Goal: Information Seeking & Learning: Check status

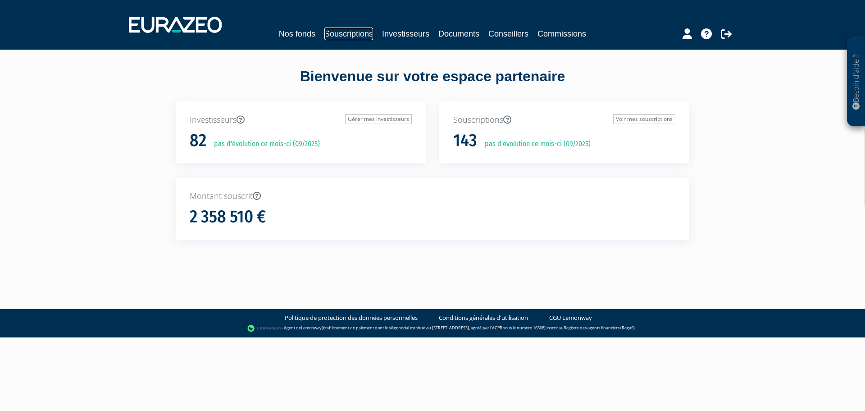
click at [342, 37] on link "Souscriptions" at bounding box center [348, 33] width 49 height 13
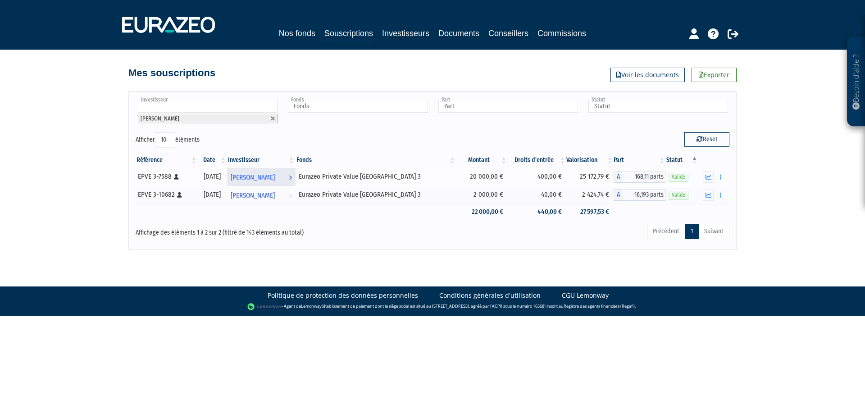
click at [275, 181] on span "[PERSON_NAME]" at bounding box center [253, 177] width 44 height 17
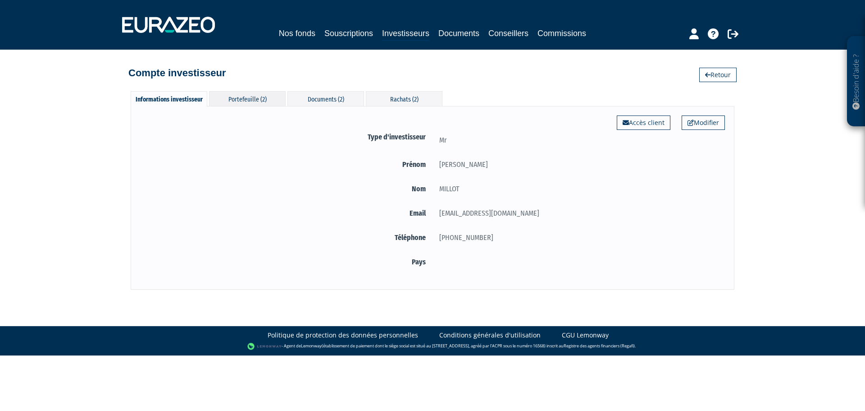
click at [253, 102] on div "Portefeuille (2)" at bounding box center [247, 98] width 77 height 15
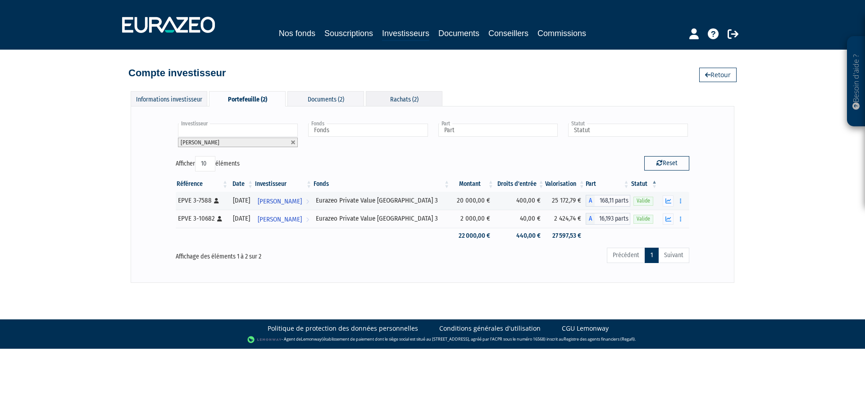
click at [411, 97] on div "Rachats (2)" at bounding box center [404, 98] width 77 height 15
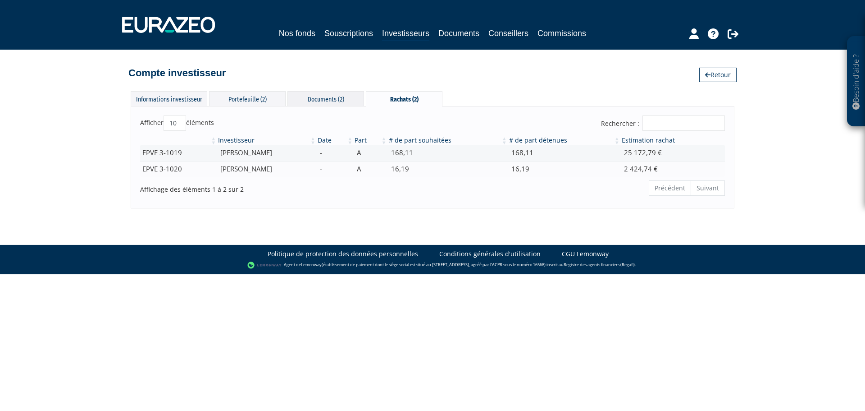
drag, startPoint x: 315, startPoint y: 102, endPoint x: 305, endPoint y: 102, distance: 10.4
click at [314, 102] on div "Documents (2)" at bounding box center [326, 98] width 77 height 15
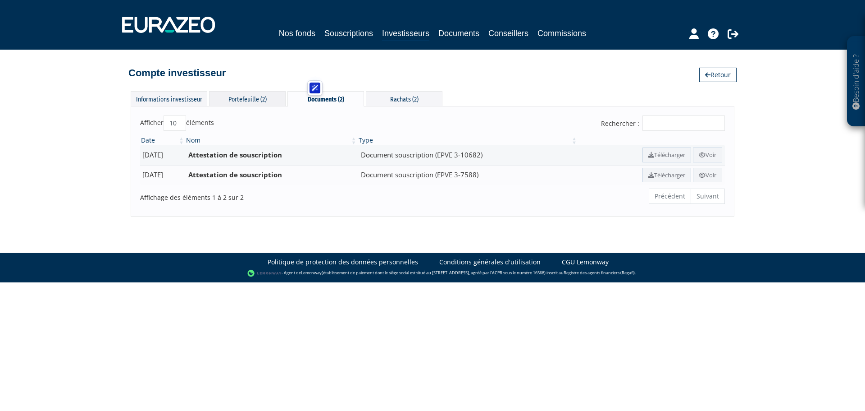
click at [261, 102] on div "Portefeuille (2)" at bounding box center [247, 98] width 77 height 15
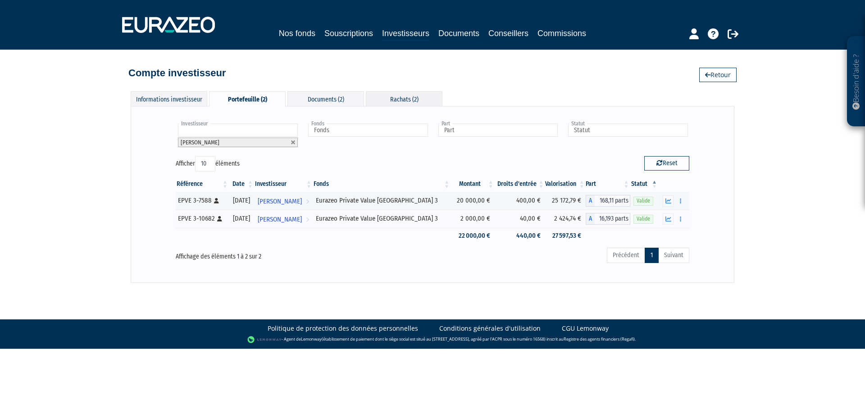
click at [402, 100] on div "Rachats (2)" at bounding box center [404, 98] width 77 height 15
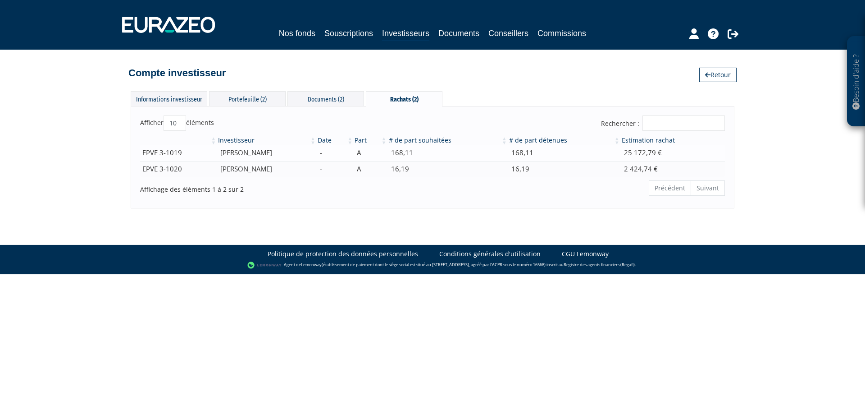
click at [217, 153] on td "EPVE 3-1019" at bounding box center [178, 153] width 77 height 16
click at [178, 155] on td "EPVE 3-1019" at bounding box center [178, 153] width 77 height 16
click at [677, 156] on td "25 172,79 €" at bounding box center [673, 153] width 104 height 16
click at [630, 155] on td "25 172,79 €" at bounding box center [673, 153] width 104 height 16
click at [638, 152] on td "25 172,79 €" at bounding box center [673, 153] width 104 height 16
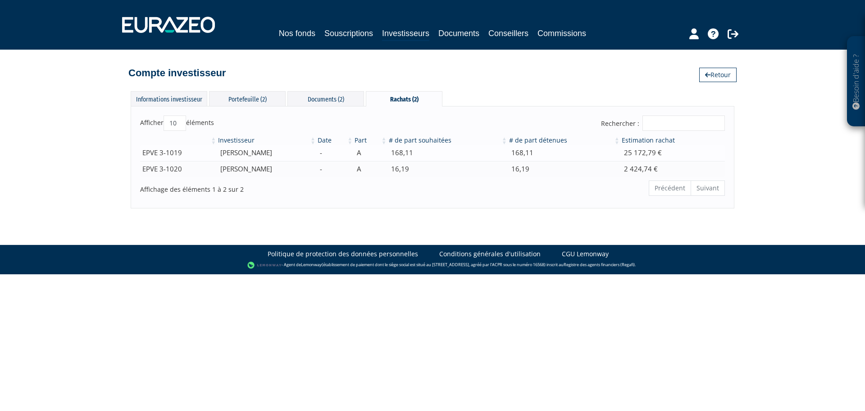
drag, startPoint x: 557, startPoint y: 154, endPoint x: 503, endPoint y: 154, distance: 53.2
click at [555, 154] on td "168,11" at bounding box center [564, 153] width 113 height 16
click at [496, 154] on td "168,11" at bounding box center [448, 153] width 120 height 16
click at [322, 105] on div "Documents (2)" at bounding box center [326, 98] width 77 height 15
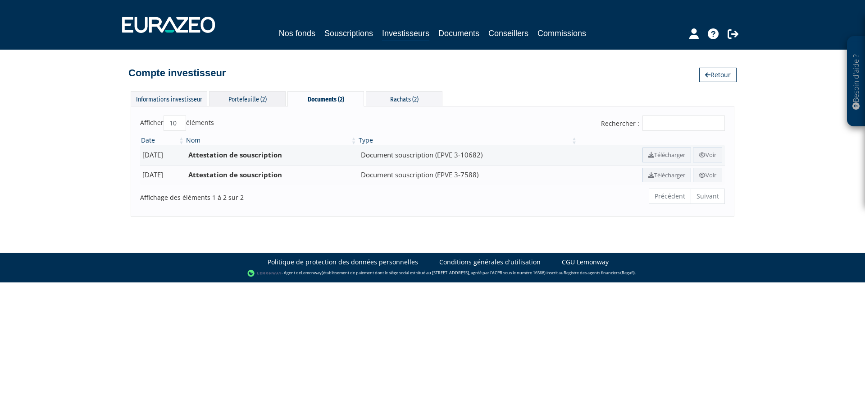
click at [237, 101] on div "Portefeuille (2)" at bounding box center [247, 98] width 77 height 15
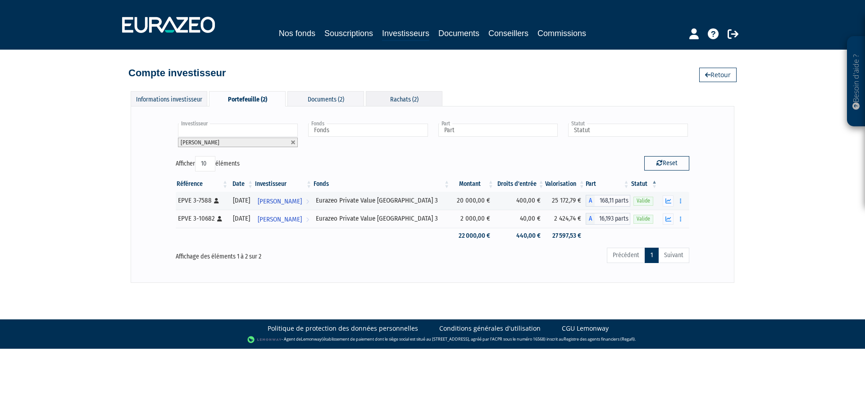
click at [409, 97] on div "Rachats (2)" at bounding box center [404, 98] width 77 height 15
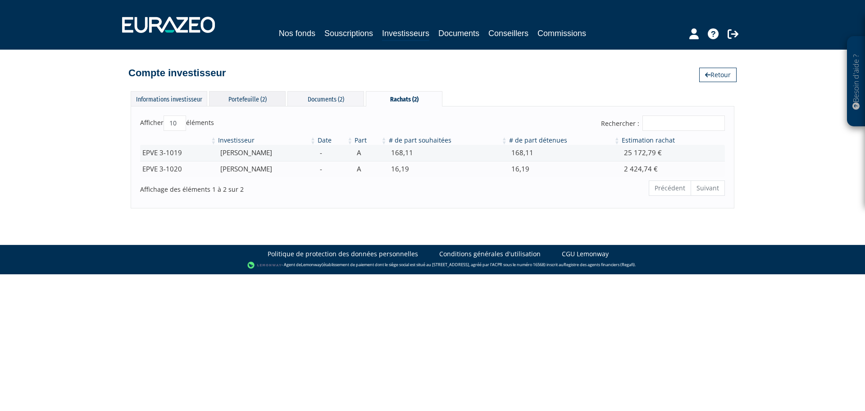
click at [238, 96] on div "Portefeuille (2)" at bounding box center [247, 98] width 77 height 15
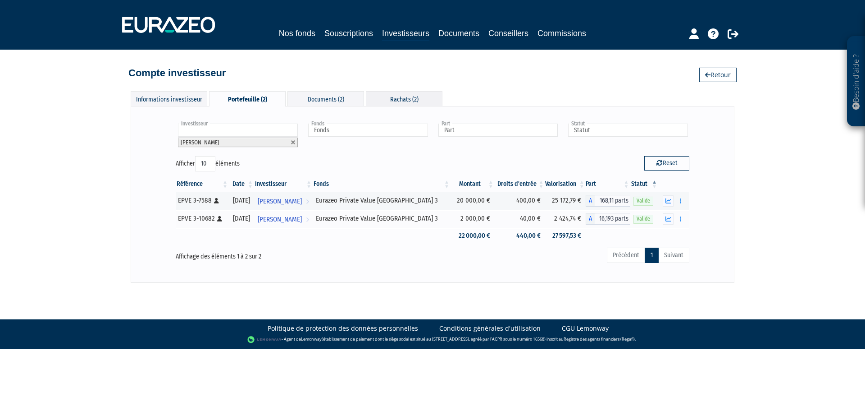
click at [415, 96] on div "Rachats (2)" at bounding box center [404, 98] width 77 height 15
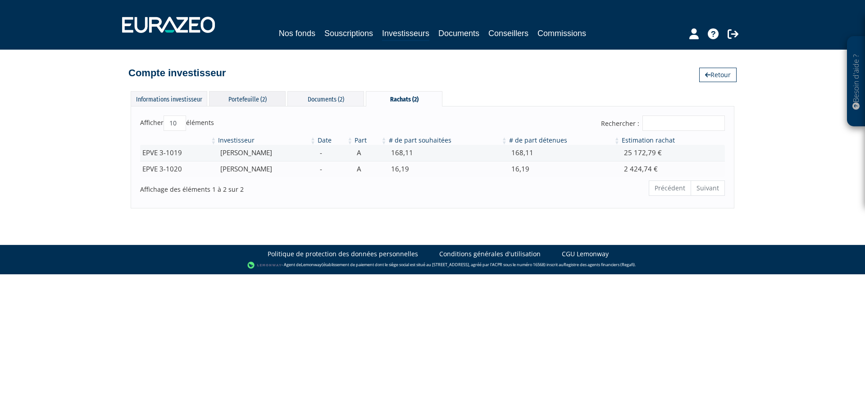
click at [231, 99] on div "Portefeuille (2)" at bounding box center [247, 98] width 77 height 15
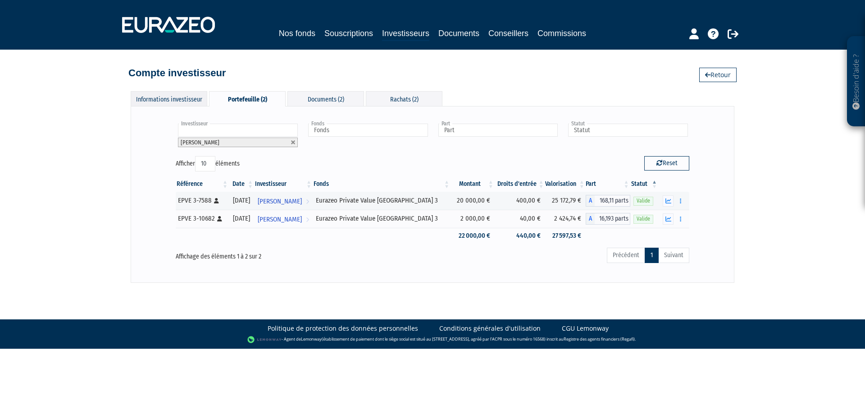
click at [182, 105] on div "Informations investisseur" at bounding box center [169, 98] width 77 height 15
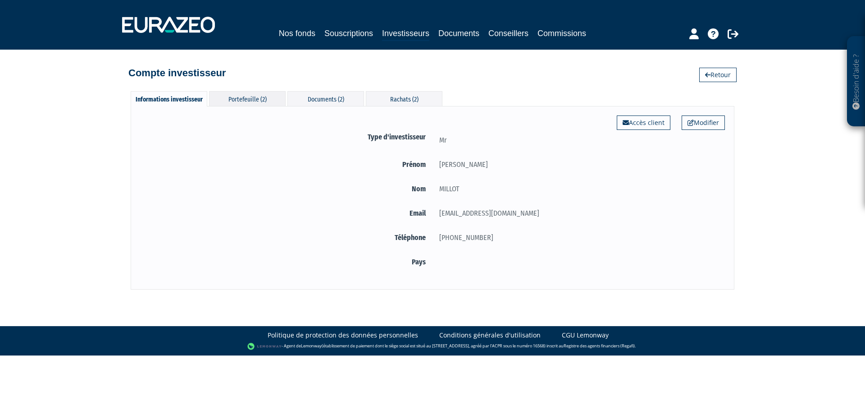
click at [244, 98] on div "Portefeuille (2)" at bounding box center [247, 98] width 77 height 15
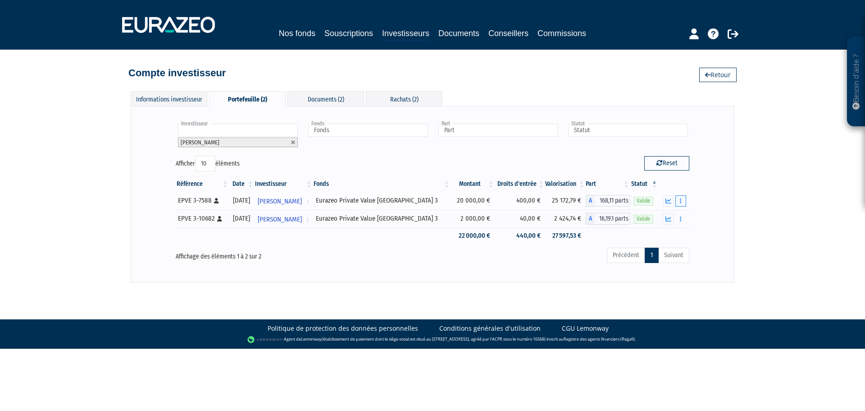
click at [682, 204] on button "button" at bounding box center [681, 200] width 11 height 11
click at [672, 238] on link "Historique de rachat(s)" at bounding box center [646, 233] width 74 height 15
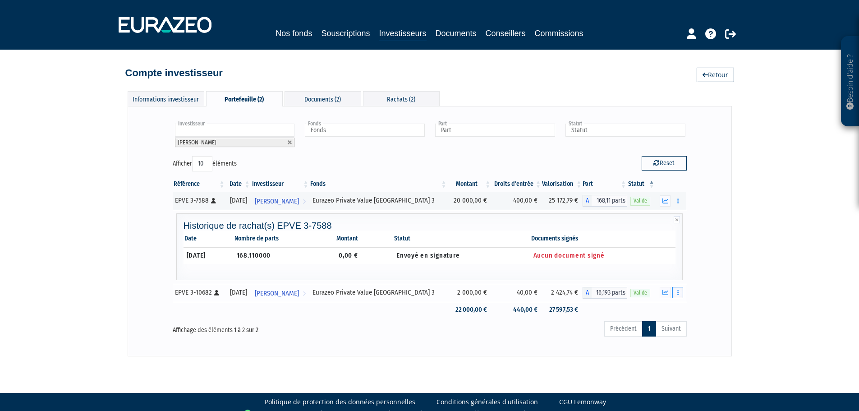
click at [677, 292] on icon "button" at bounding box center [677, 292] width 1 height 6
click at [668, 329] on link "Historique de rachat(s)" at bounding box center [643, 325] width 74 height 15
